Goal: Task Accomplishment & Management: Use online tool/utility

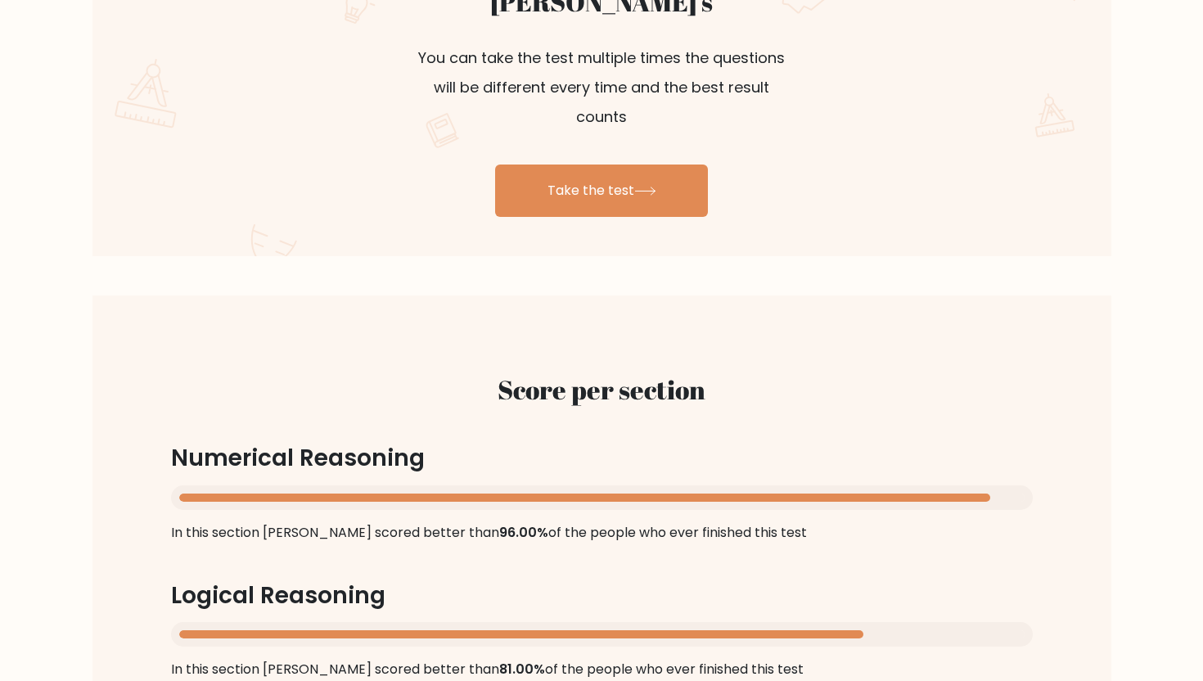
scroll to position [1051, 0]
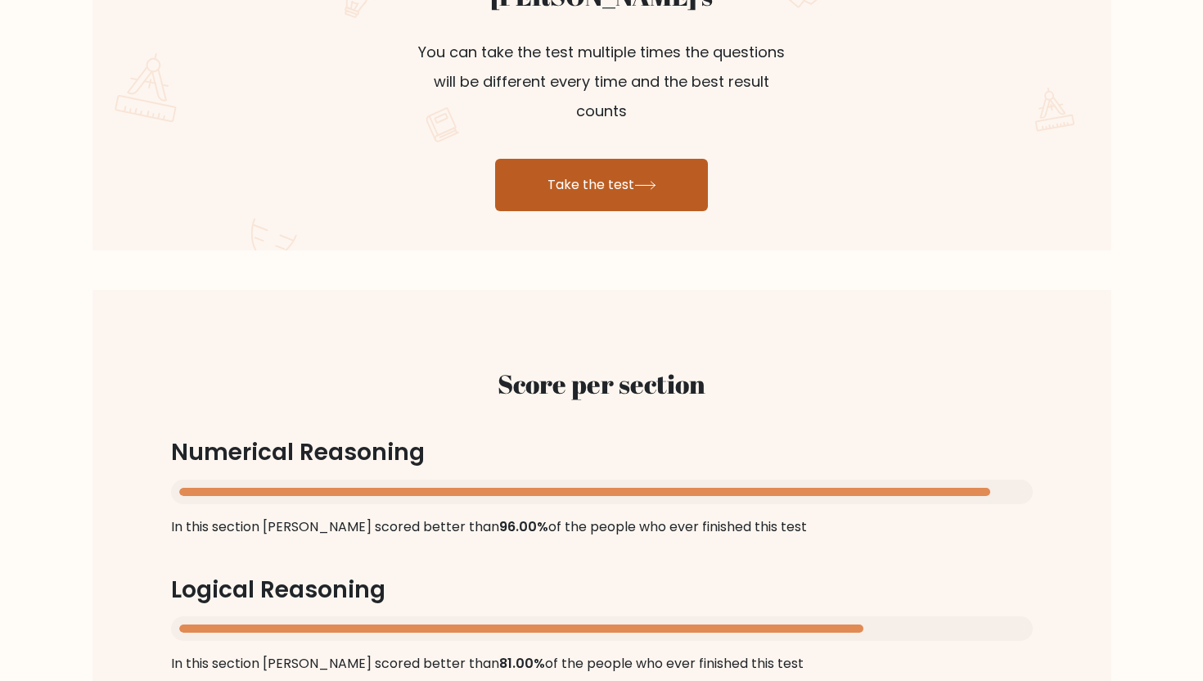
click at [538, 159] on link "Take the test" at bounding box center [601, 185] width 213 height 52
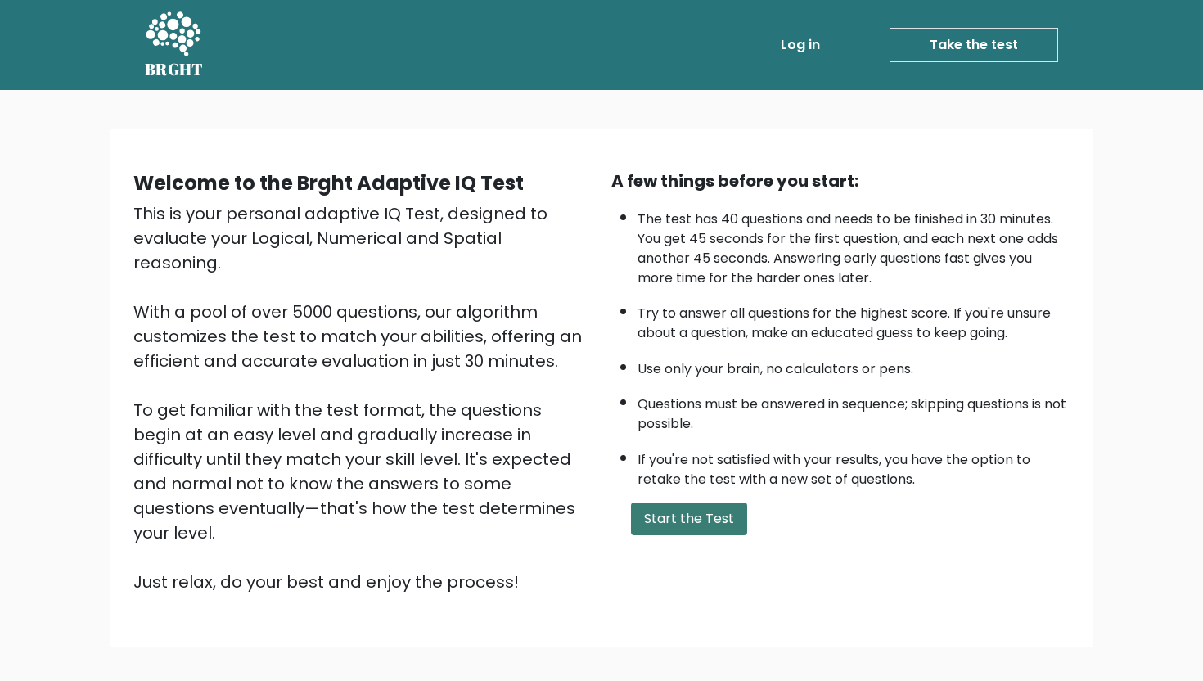
click at [686, 512] on button "Start the Test" at bounding box center [689, 519] width 116 height 33
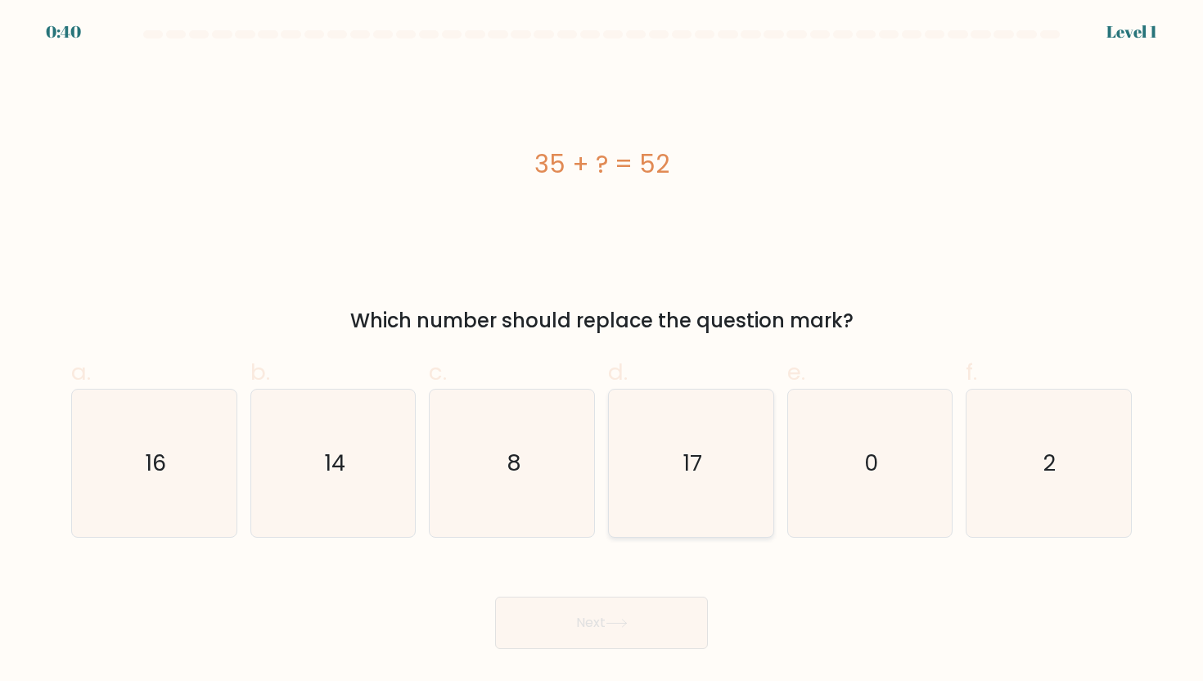
click at [692, 445] on icon "17" at bounding box center [690, 463] width 147 height 147
click at [602, 351] on input "d. 17" at bounding box center [602, 346] width 1 height 11
radio input "true"
click at [604, 611] on button "Next" at bounding box center [601, 623] width 213 height 52
